Goal: Information Seeking & Learning: Learn about a topic

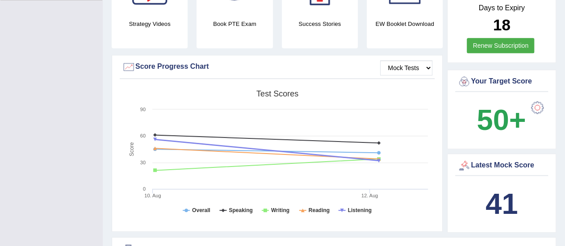
scroll to position [251, 0]
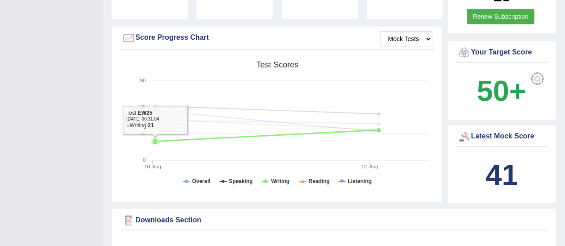
click at [154, 138] on icon at bounding box center [154, 140] width 5 height 5
click at [154, 130] on icon at bounding box center [266, 136] width 233 height 12
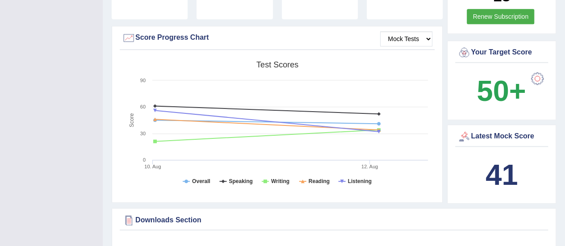
click at [505, 159] on b "41" at bounding box center [501, 175] width 32 height 33
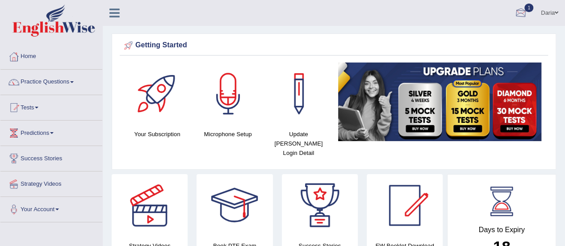
click at [519, 10] on div at bounding box center [520, 13] width 13 height 13
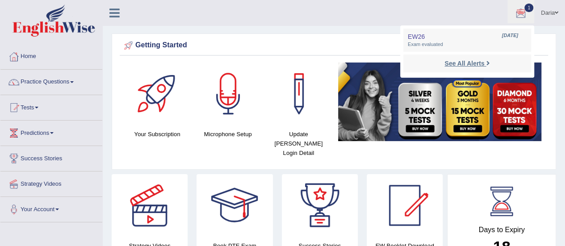
click at [457, 64] on strong "See All Alerts" at bounding box center [464, 63] width 40 height 7
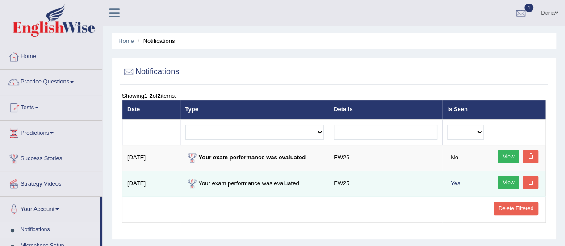
click at [500, 181] on link "View" at bounding box center [508, 182] width 21 height 13
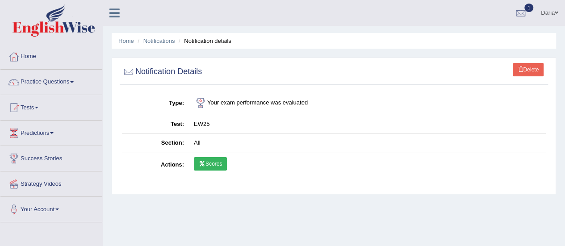
click at [220, 166] on link "Scores" at bounding box center [210, 163] width 33 height 13
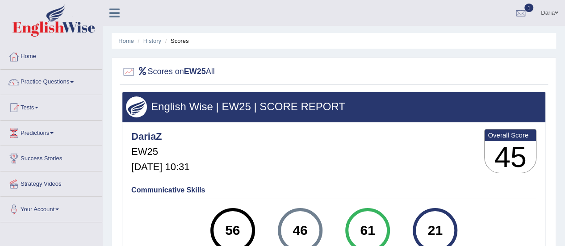
scroll to position [0, 0]
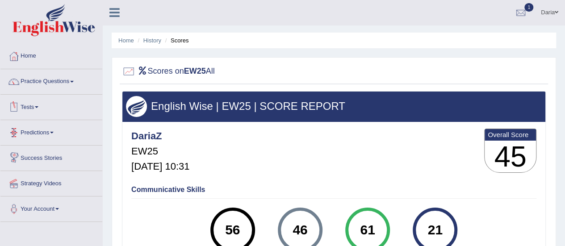
click at [38, 107] on span at bounding box center [37, 107] width 4 height 2
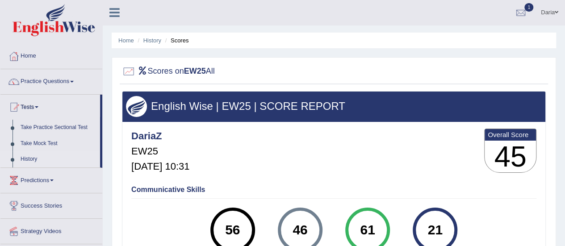
click at [30, 158] on link "History" at bounding box center [58, 159] width 83 height 16
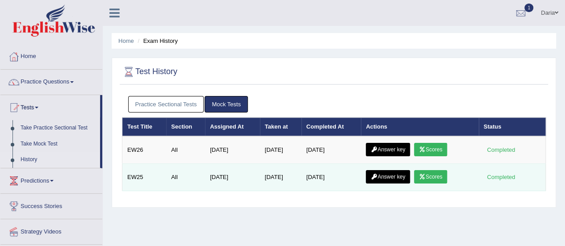
click at [406, 176] on link "Answer key" at bounding box center [388, 176] width 44 height 13
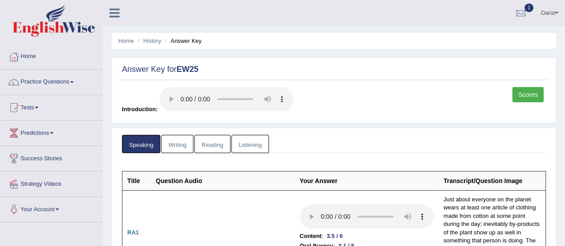
click at [176, 143] on link "Writing" at bounding box center [177, 144] width 32 height 18
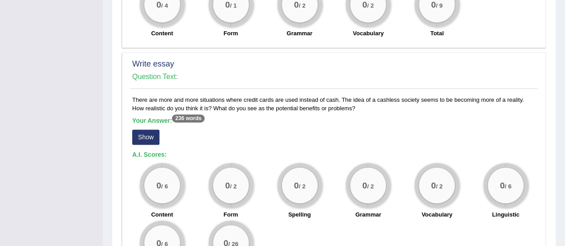
scroll to position [689, 0]
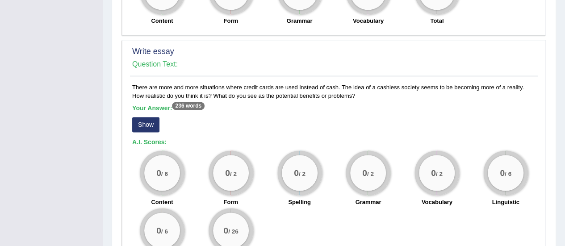
click at [187, 104] on sup "236 words" at bounding box center [188, 106] width 33 height 8
click at [149, 124] on button "Show" at bounding box center [145, 124] width 27 height 15
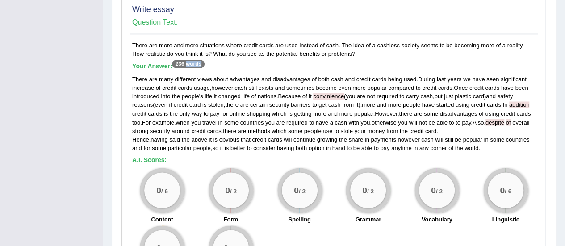
scroll to position [730, 0]
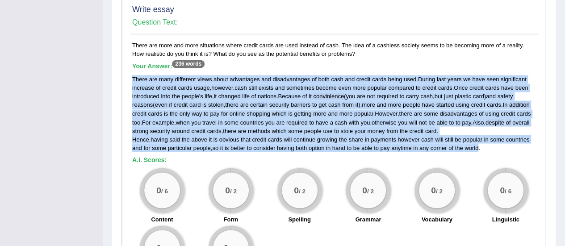
drag, startPoint x: 480, startPoint y: 143, endPoint x: 132, endPoint y: 75, distance: 354.9
click at [132, 75] on div "There are many different views about advantages and disadvantages of both cash …" at bounding box center [333, 113] width 403 height 77
copy div "There are many different views about advantages and disadvantages of both cash …"
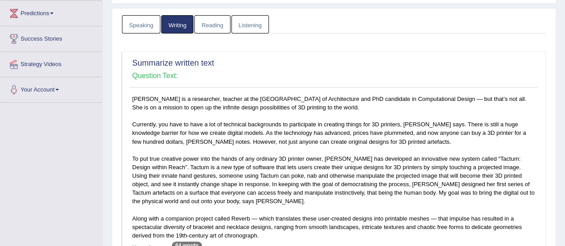
scroll to position [0, 0]
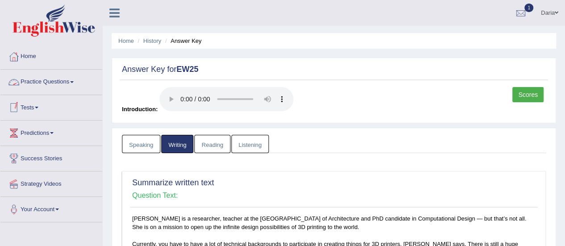
click at [58, 81] on link "Practice Questions" at bounding box center [51, 81] width 102 height 22
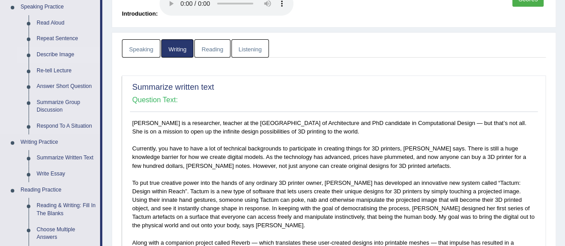
scroll to position [136, 0]
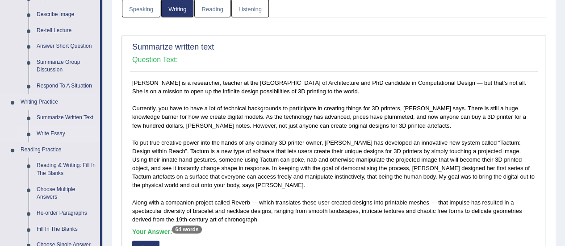
click at [55, 131] on link "Write Essay" at bounding box center [66, 134] width 67 height 16
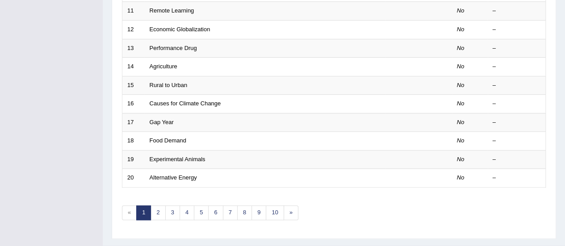
scroll to position [324, 0]
click at [151, 210] on link "2" at bounding box center [157, 212] width 15 height 15
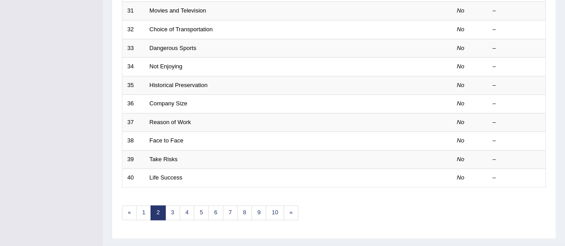
scroll to position [324, 0]
click at [172, 207] on link "3" at bounding box center [172, 212] width 15 height 15
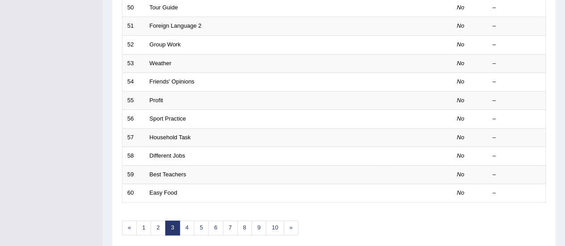
scroll to position [314, 0]
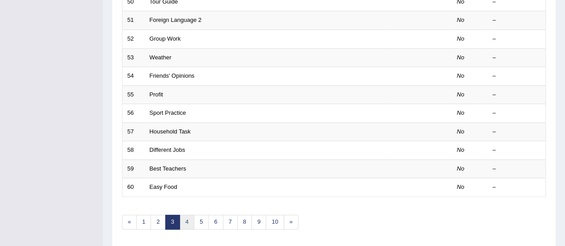
click at [186, 218] on link "4" at bounding box center [186, 222] width 15 height 15
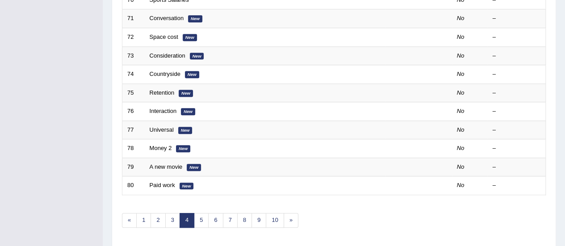
scroll to position [322, 0]
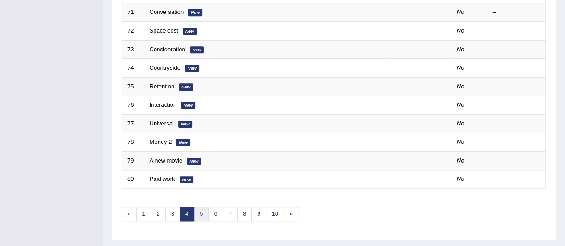
click at [199, 210] on link "5" at bounding box center [201, 214] width 15 height 15
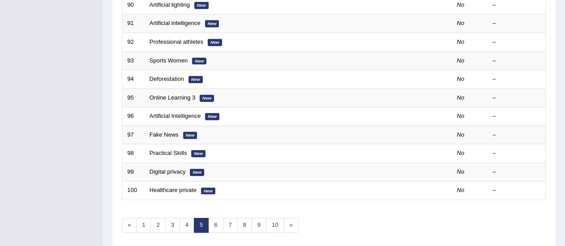
scroll to position [311, 0]
click at [215, 218] on link "6" at bounding box center [215, 224] width 15 height 15
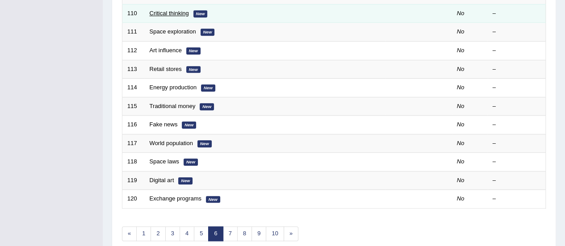
scroll to position [305, 0]
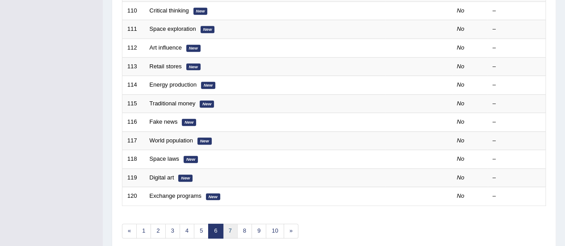
click at [225, 226] on link "7" at bounding box center [230, 231] width 15 height 15
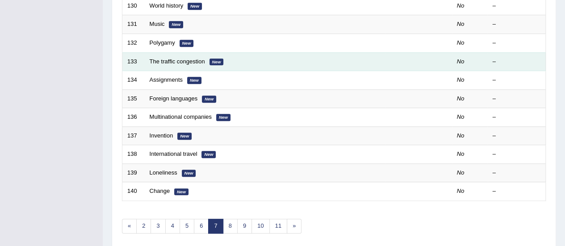
scroll to position [311, 0]
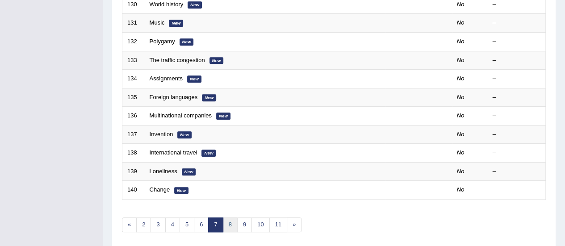
click at [228, 225] on link "8" at bounding box center [230, 224] width 15 height 15
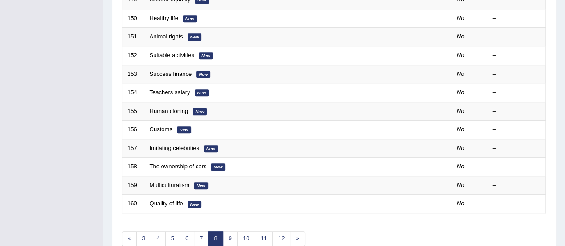
scroll to position [298, 0]
click at [229, 240] on link "9" at bounding box center [230, 238] width 15 height 15
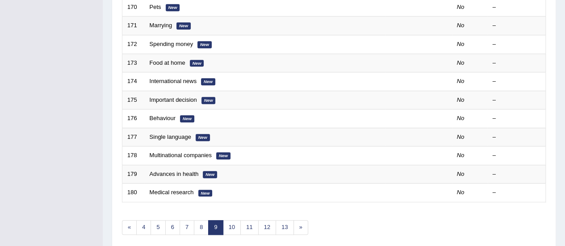
scroll to position [330, 0]
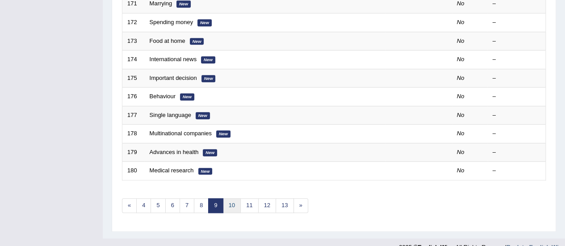
click at [227, 205] on link "10" at bounding box center [232, 205] width 18 height 15
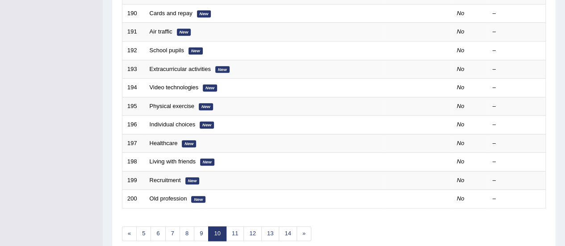
scroll to position [303, 0]
click at [234, 230] on link "11" at bounding box center [235, 233] width 18 height 15
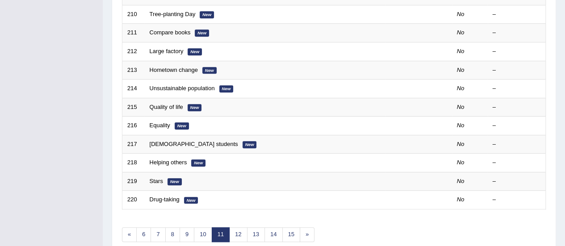
scroll to position [302, 0]
click at [234, 227] on link "12" at bounding box center [238, 234] width 18 height 15
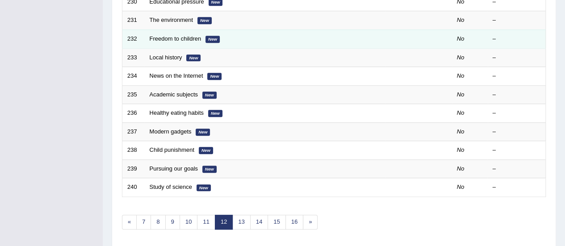
scroll to position [314, 0]
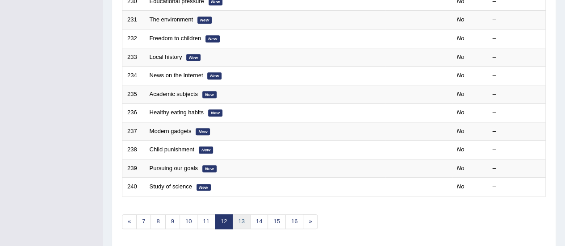
click at [236, 216] on link "13" at bounding box center [241, 221] width 18 height 15
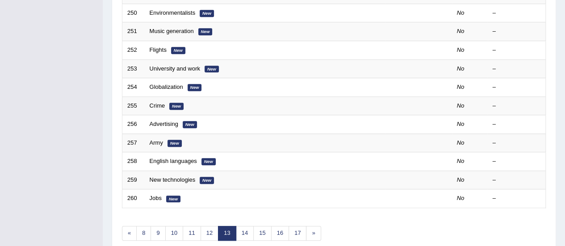
scroll to position [303, 0]
click at [241, 227] on link "14" at bounding box center [245, 232] width 18 height 15
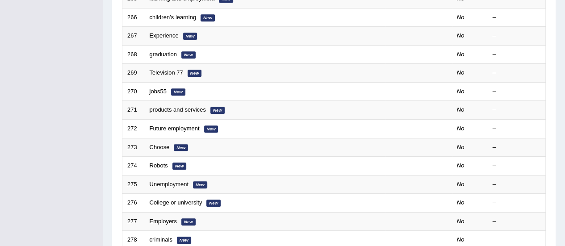
scroll to position [233, 0]
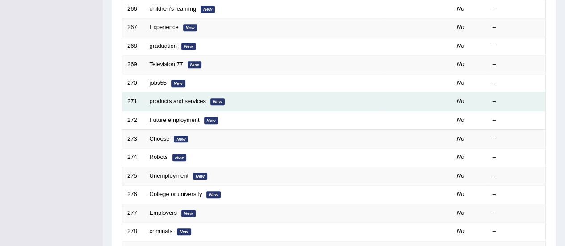
click at [162, 100] on link "products and services" at bounding box center [178, 101] width 56 height 7
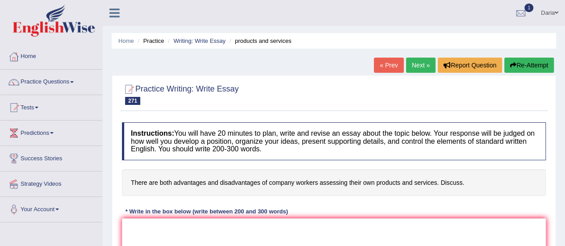
scroll to position [127, 0]
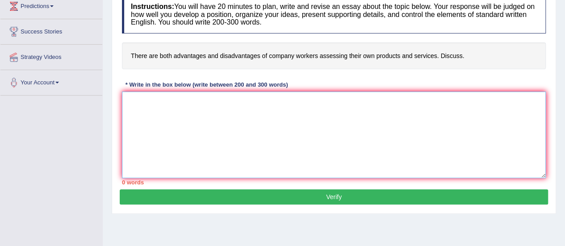
click at [187, 126] on textarea at bounding box center [334, 135] width 424 height 87
paste textarea "There are many different views about advantages and disadvantages of both cash …"
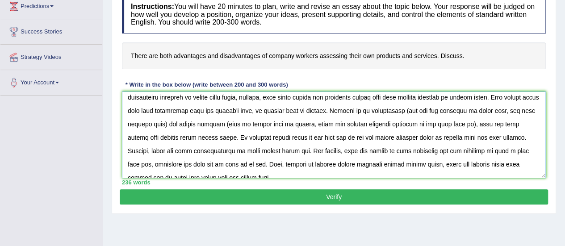
scroll to position [0, 0]
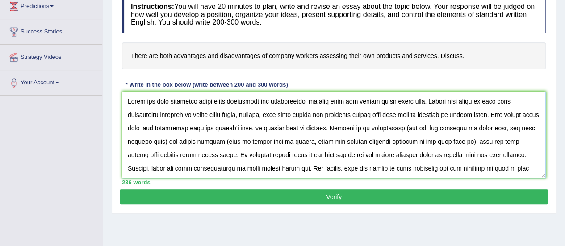
type textarea "There are many different views about advantages and disadvantages of both cash …"
click at [253, 195] on button "Verify" at bounding box center [334, 196] width 428 height 15
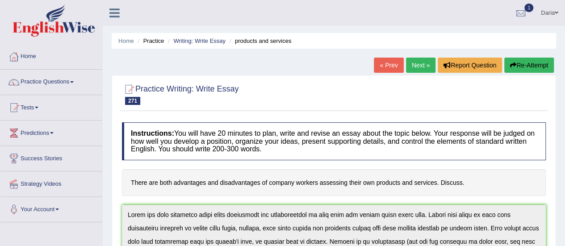
click at [34, 54] on link "Home" at bounding box center [51, 55] width 102 height 22
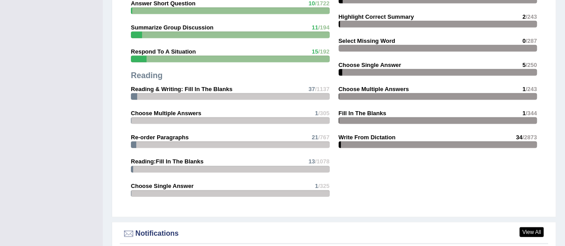
scroll to position [876, 0]
